Goal: Task Accomplishment & Management: Use online tool/utility

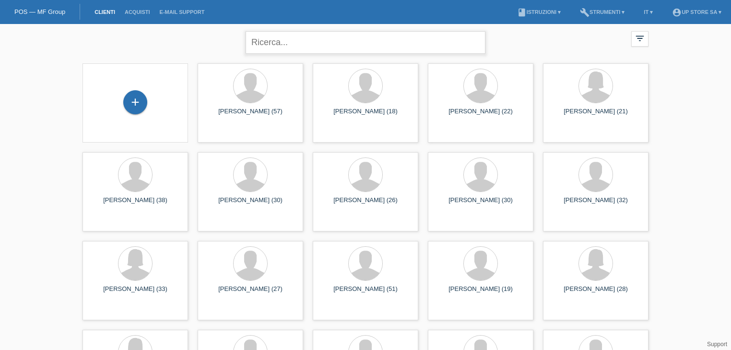
click at [333, 47] on input "text" at bounding box center [366, 42] width 240 height 23
type input "righet"
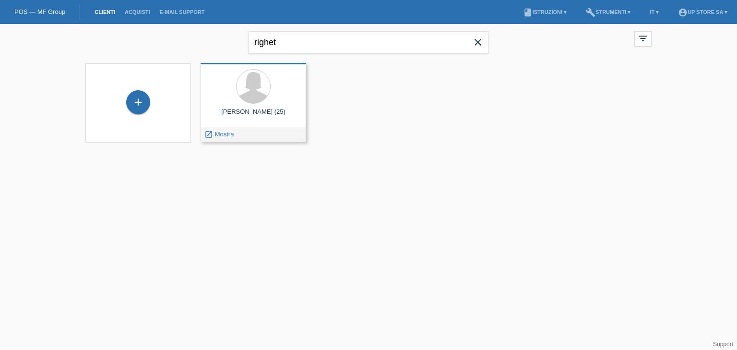
click at [241, 100] on div at bounding box center [253, 87] width 90 height 36
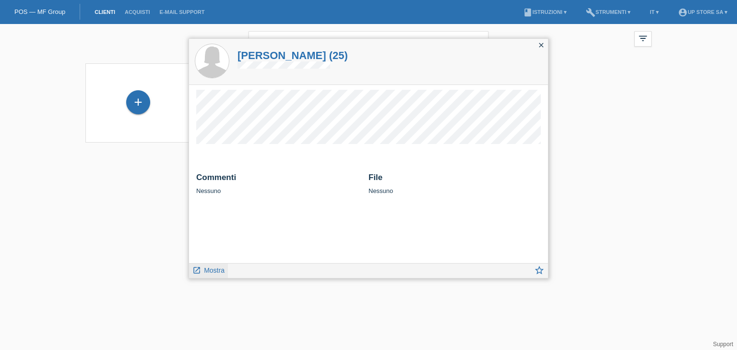
click at [212, 270] on span "Mostra" at bounding box center [214, 270] width 21 height 8
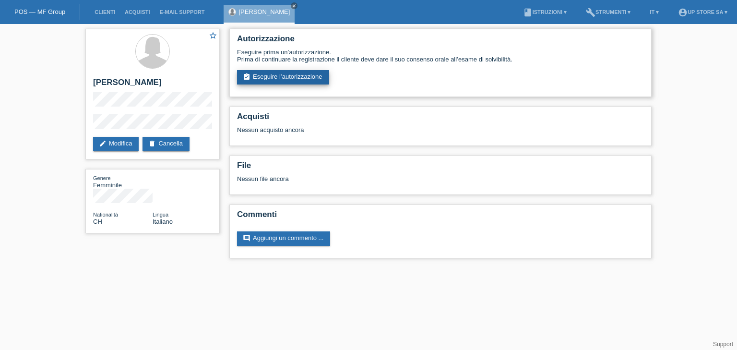
click at [271, 75] on link "assignment_turned_in Eseguire l’autorizzazione" at bounding box center [283, 77] width 92 height 14
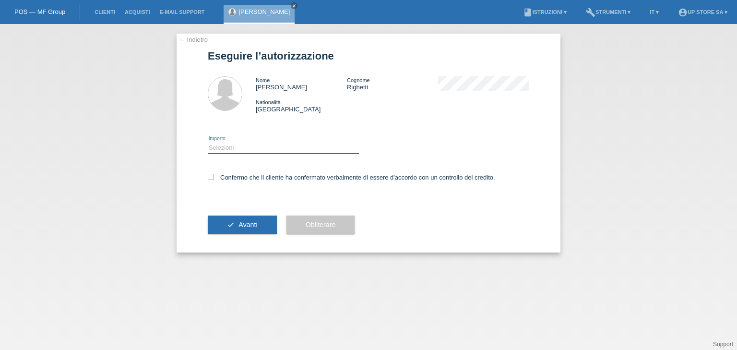
click at [245, 149] on select "Selezioni CHF 1.00 - CHF 499.00 CHF 500.00 - CHF 1'999.00 CHF 2'000.00 - CHF 6'…" at bounding box center [283, 148] width 151 height 12
select select "2"
click at [208, 142] on select "Selezioni CHF 1.00 - CHF 499.00 CHF 500.00 - CHF 1'999.00 CHF 2'000.00 - CHF 6'…" at bounding box center [283, 148] width 151 height 12
click at [243, 178] on label "Confermo che il cliente ha confermato verbalmente di essere d'accordo con un co…" at bounding box center [351, 177] width 287 height 7
click at [214, 178] on input "Confermo che il cliente ha confermato verbalmente di essere d'accordo con un co…" at bounding box center [211, 177] width 6 height 6
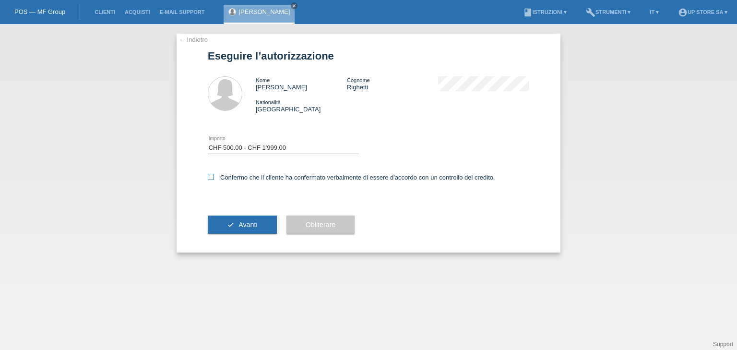
checkbox input "true"
click at [244, 229] on button "check Avanti" at bounding box center [242, 224] width 69 height 18
